Goal: Find specific page/section: Find specific page/section

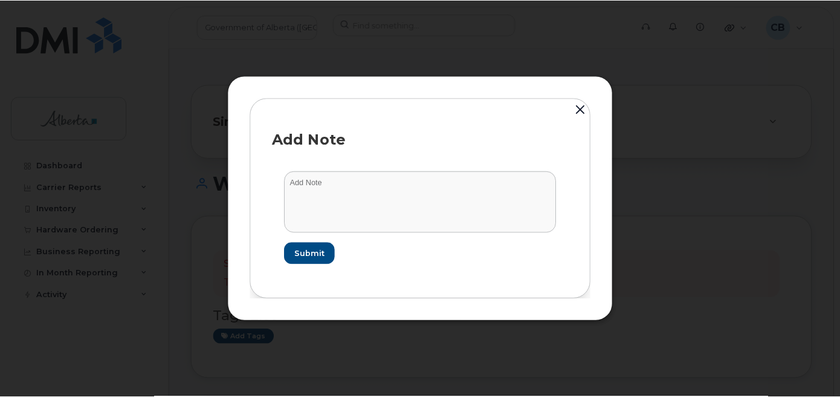
scroll to position [242, 0]
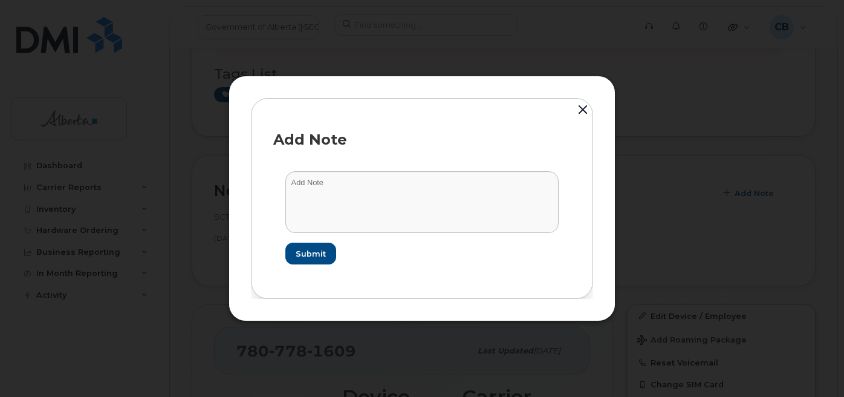
drag, startPoint x: 580, startPoint y: 110, endPoint x: 614, endPoint y: 122, distance: 36.0
click at [580, 109] on button "button" at bounding box center [583, 110] width 18 height 27
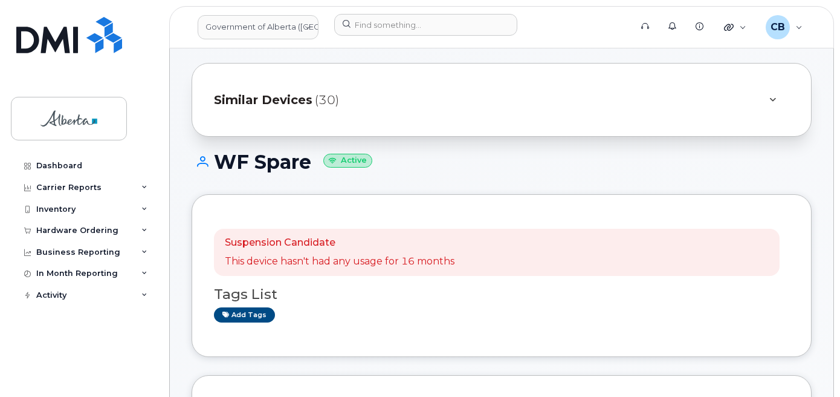
scroll to position [0, 0]
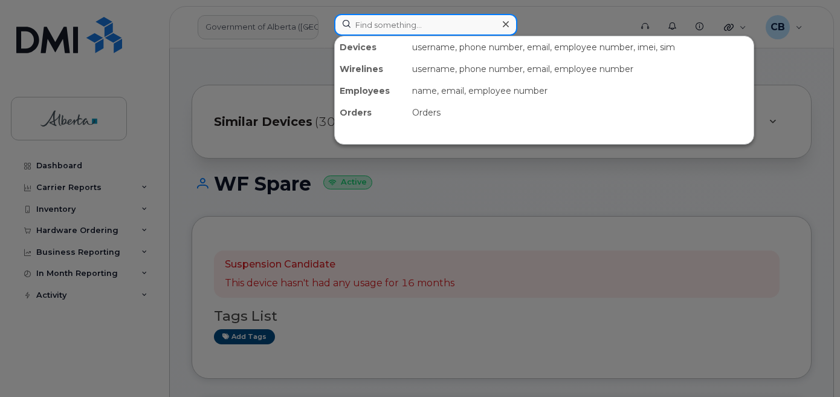
click at [361, 23] on input at bounding box center [425, 25] width 183 height 22
paste input "5879833509"
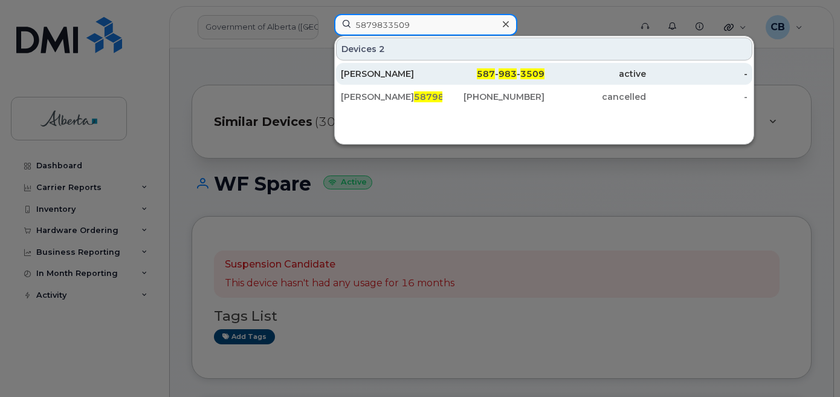
type input "5879833509"
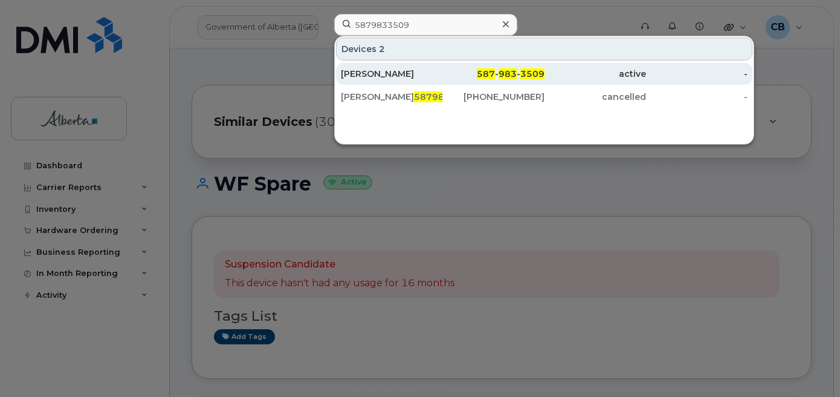
click at [366, 71] on div "[PERSON_NAME]" at bounding box center [392, 74] width 102 height 12
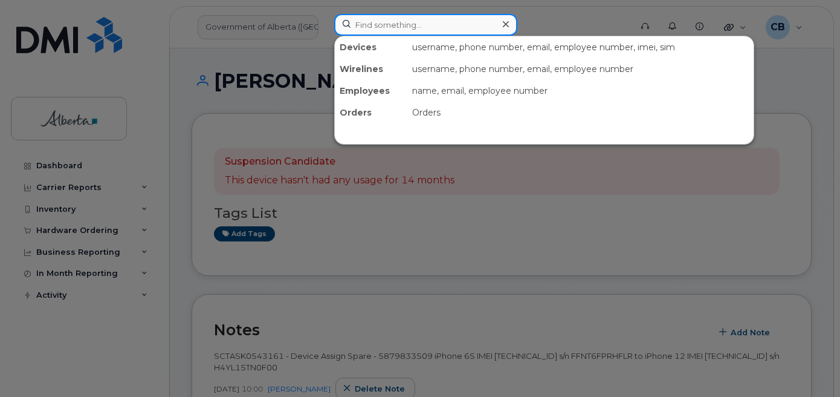
click at [391, 20] on input at bounding box center [425, 25] width 183 height 22
paste input "5873858832"
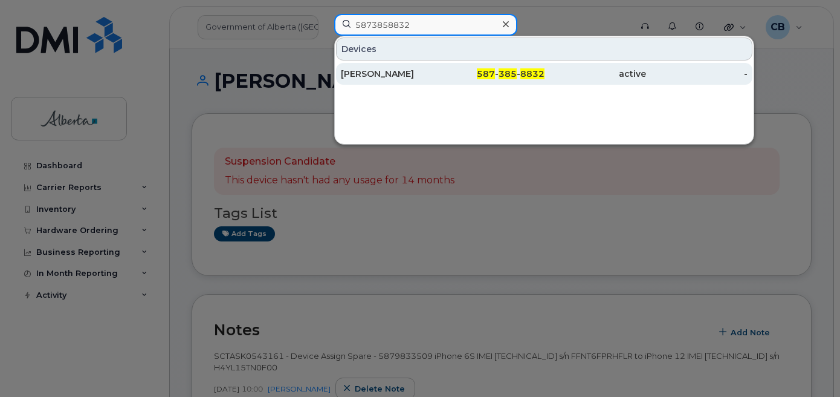
type input "5873858832"
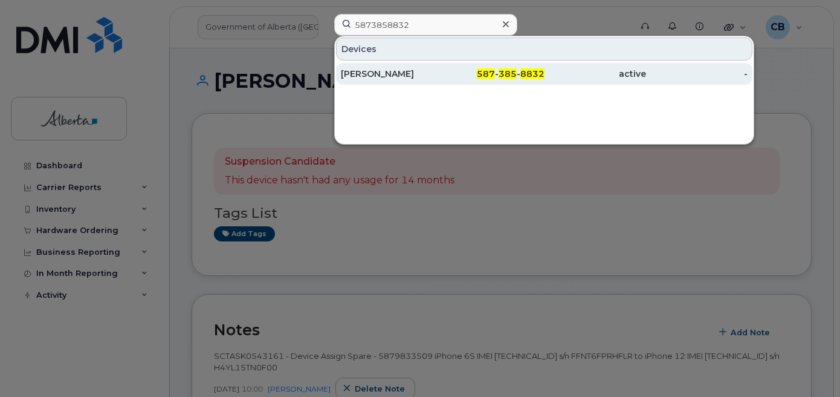
click at [377, 73] on div "[PERSON_NAME]" at bounding box center [392, 74] width 102 height 12
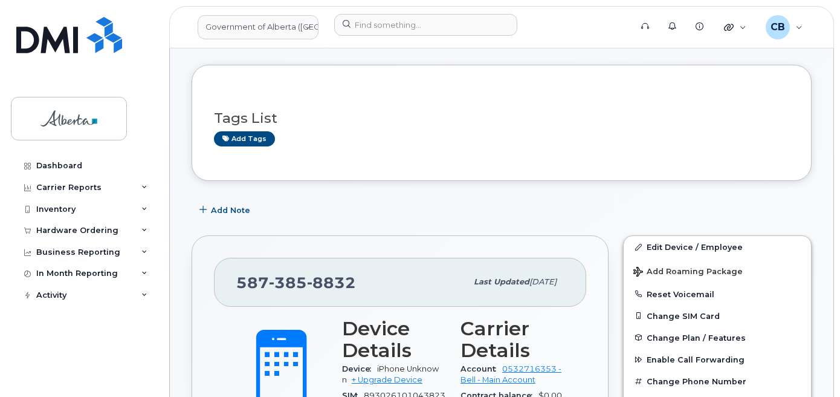
scroll to position [121, 0]
